Goal: Information Seeking & Learning: Check status

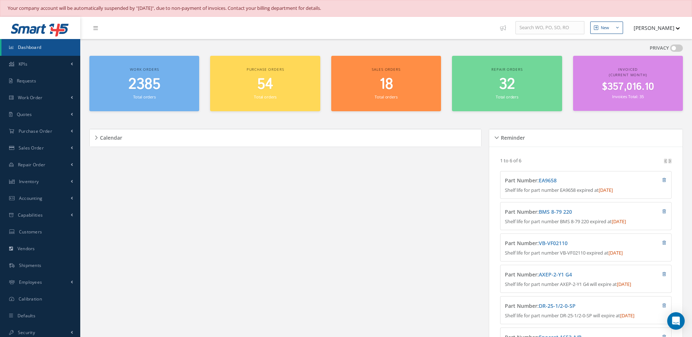
click at [152, 94] on small "Total orders" at bounding box center [144, 96] width 23 height 5
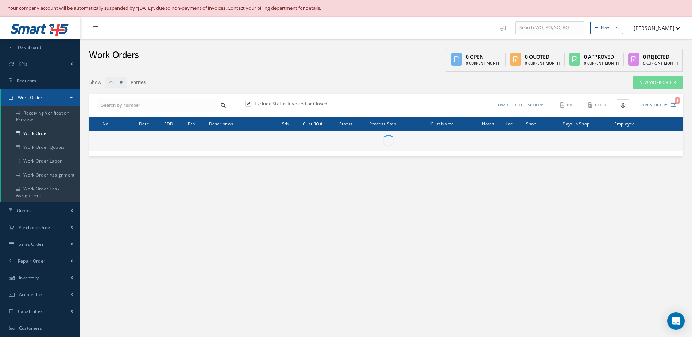
select select "25"
click at [182, 106] on input "text" at bounding box center [157, 105] width 120 height 13
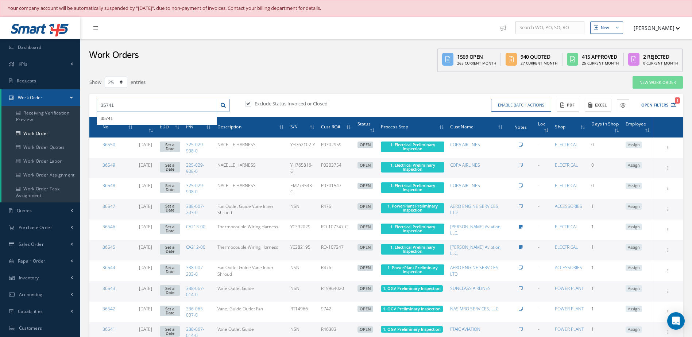
type input "35741"
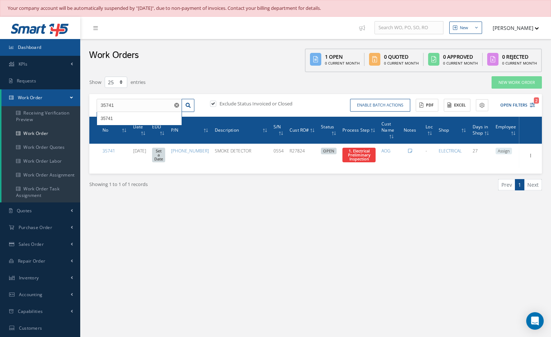
click at [39, 48] on span "Dashboard" at bounding box center [30, 47] width 24 height 6
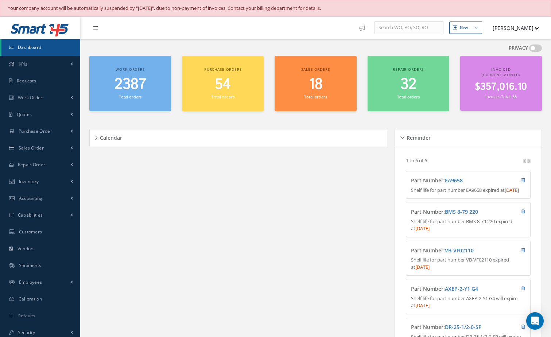
click at [153, 85] on h2 "2387" at bounding box center [130, 85] width 74 height 18
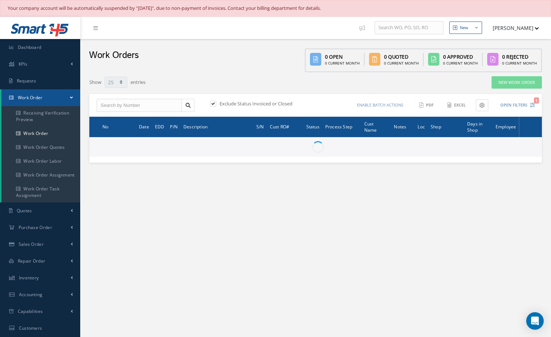
select select "25"
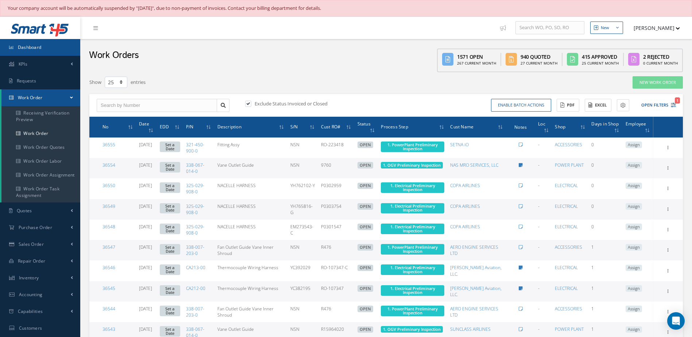
click at [49, 48] on link "Dashboard" at bounding box center [40, 47] width 80 height 17
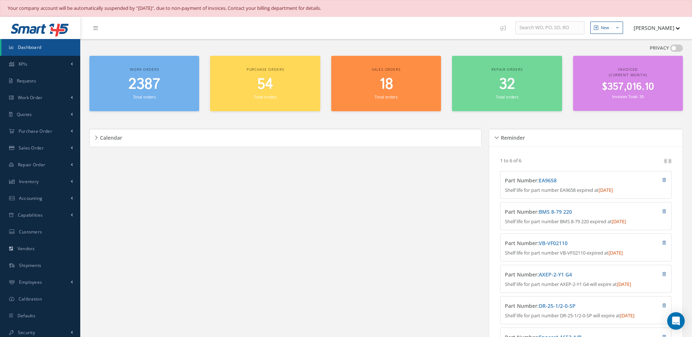
click at [641, 87] on span "$357,016.10" at bounding box center [628, 87] width 52 height 14
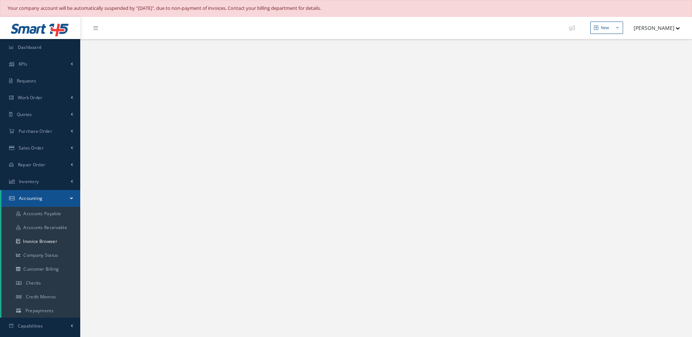
select select "25"
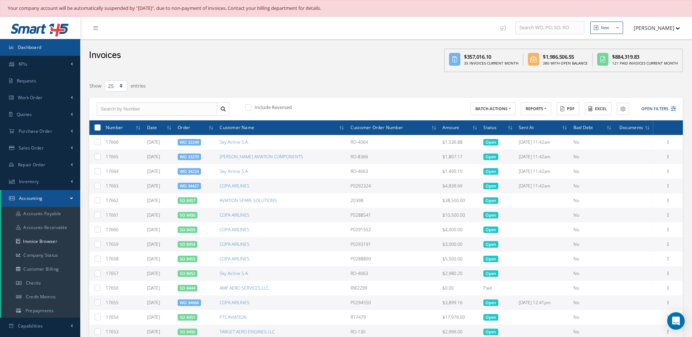
click at [42, 45] on link "Dashboard" at bounding box center [40, 47] width 80 height 17
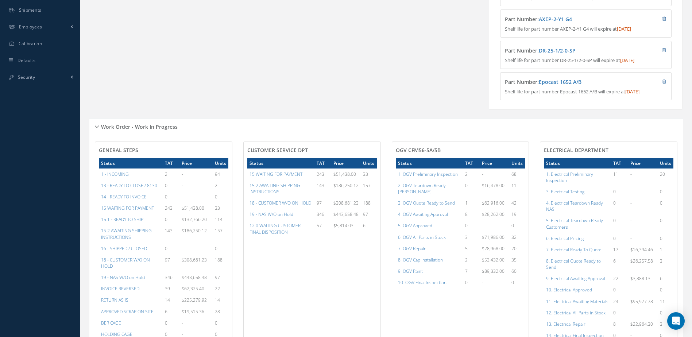
scroll to position [292, 0]
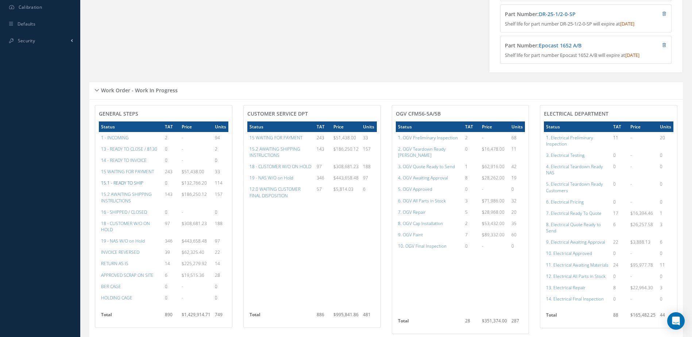
click at [128, 186] on a=12&excludeInternalCustomer=false&excludeInvoicedOrClosed=false&&filtersHidded"] "15.1 - READY TO SHIP" at bounding box center [122, 183] width 42 height 6
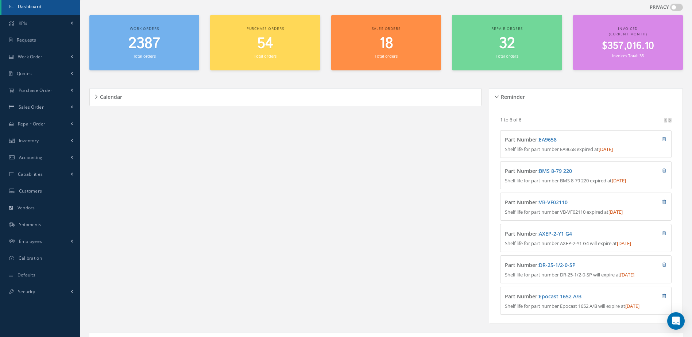
scroll to position [0, 0]
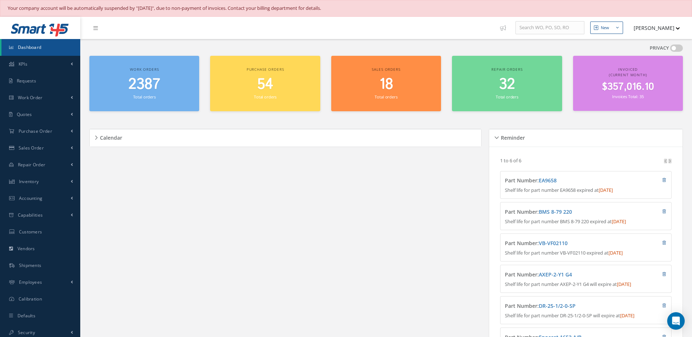
click at [53, 48] on link "Dashboard" at bounding box center [40, 47] width 79 height 17
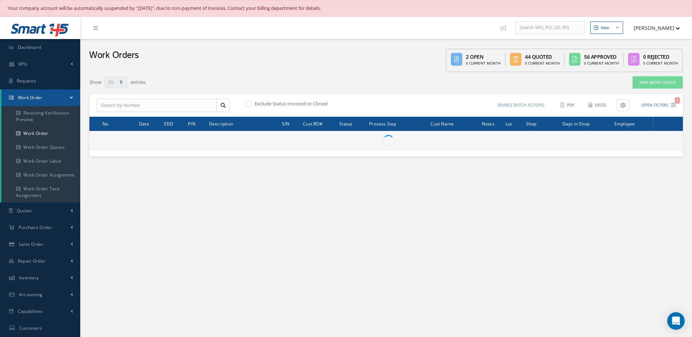
select select "25"
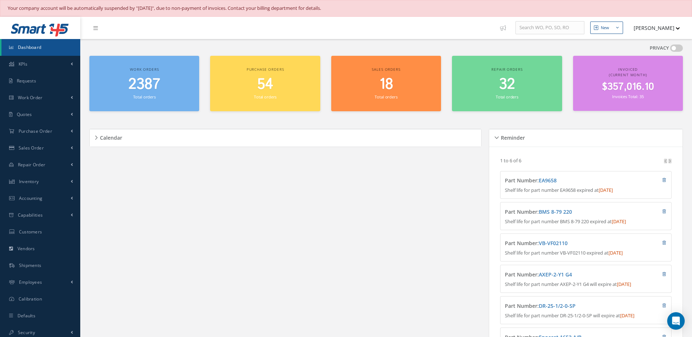
click at [40, 48] on span "Dashboard" at bounding box center [30, 47] width 24 height 6
